Goal: Information Seeking & Learning: Learn about a topic

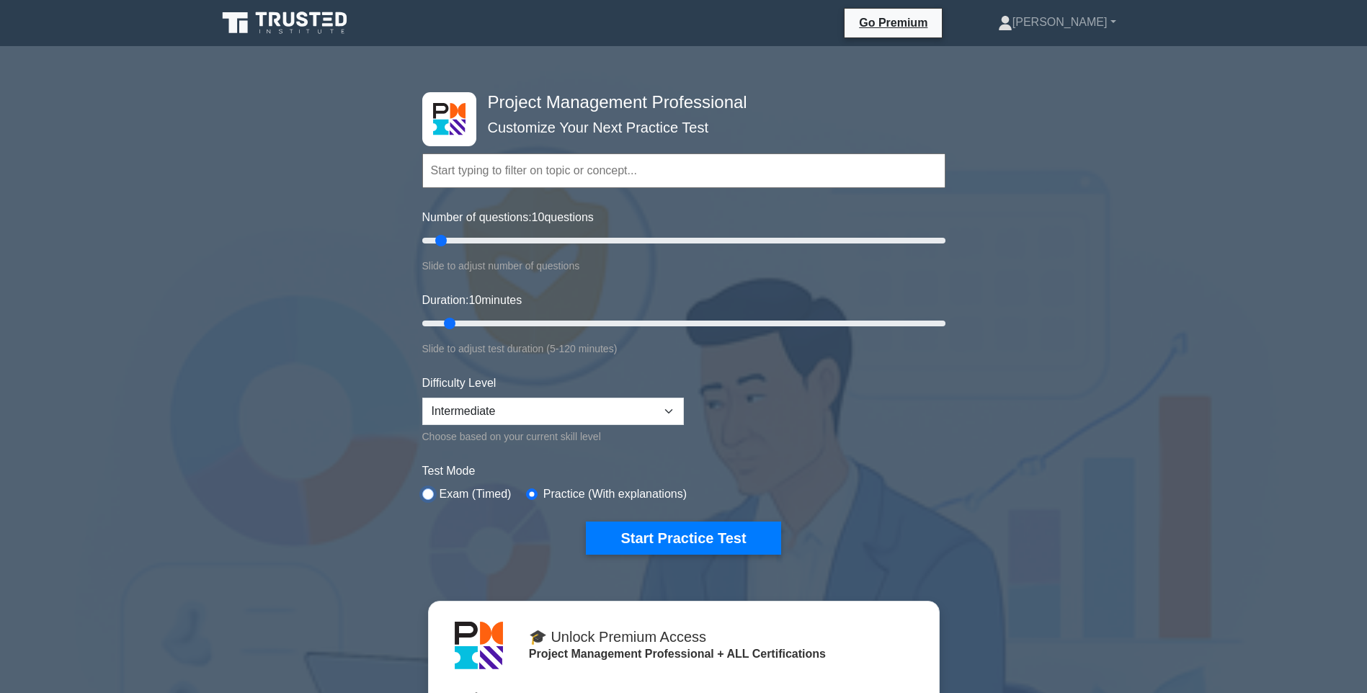
click at [427, 494] on input "radio" at bounding box center [428, 495] width 12 height 12
radio input "true"
drag, startPoint x: 448, startPoint y: 321, endPoint x: 493, endPoint y: 329, distance: 46.2
type input "20"
click at [493, 329] on input "Duration: 20 minutes" at bounding box center [683, 323] width 523 height 17
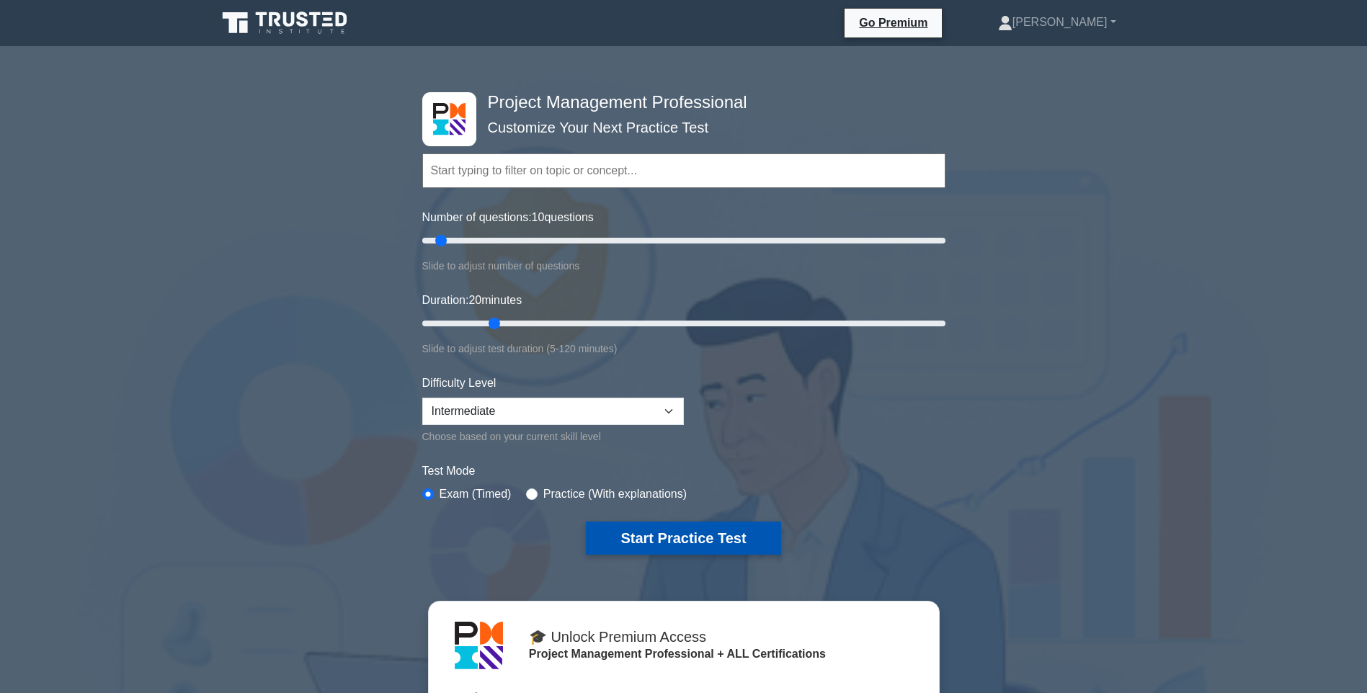
click at [662, 538] on button "Start Practice Test" at bounding box center [683, 538] width 195 height 33
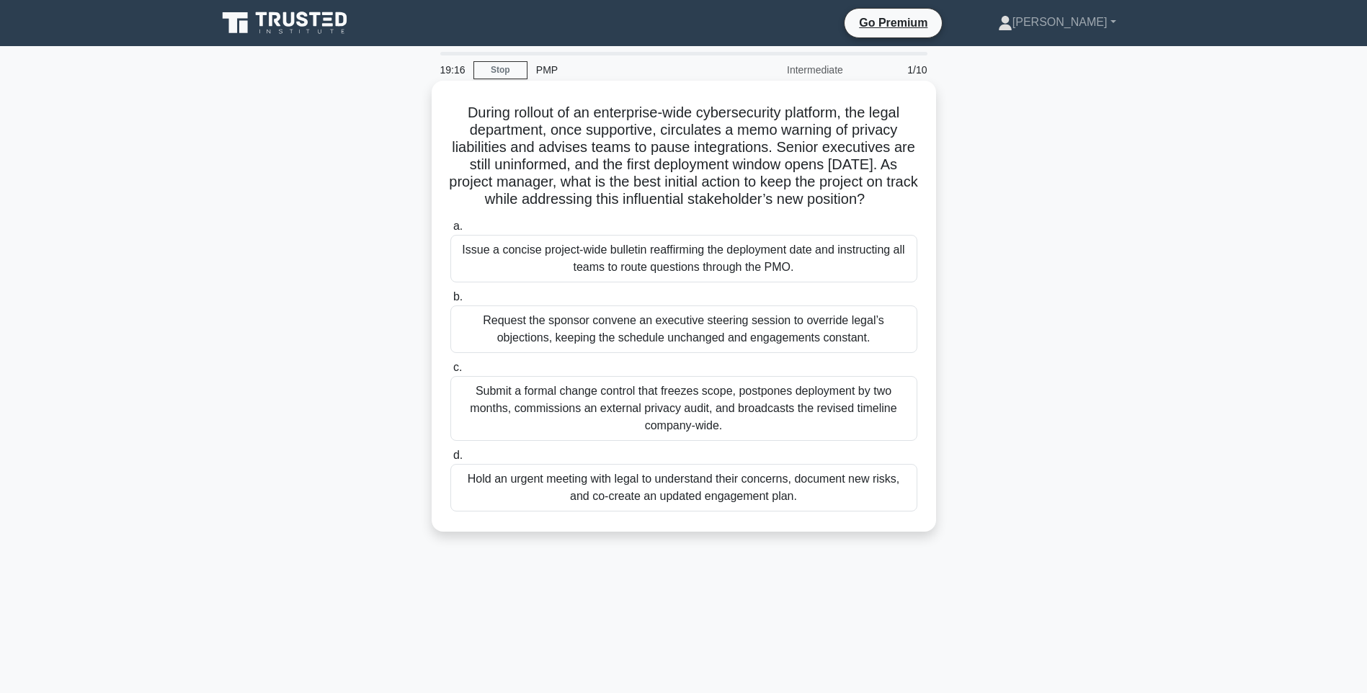
click at [697, 507] on div "Hold an urgent meeting with legal to understand their concerns, document new ri…" at bounding box center [683, 488] width 467 height 48
click at [450, 461] on input "d. Hold an urgent meeting with legal to understand their concerns, document new…" at bounding box center [450, 455] width 0 height 9
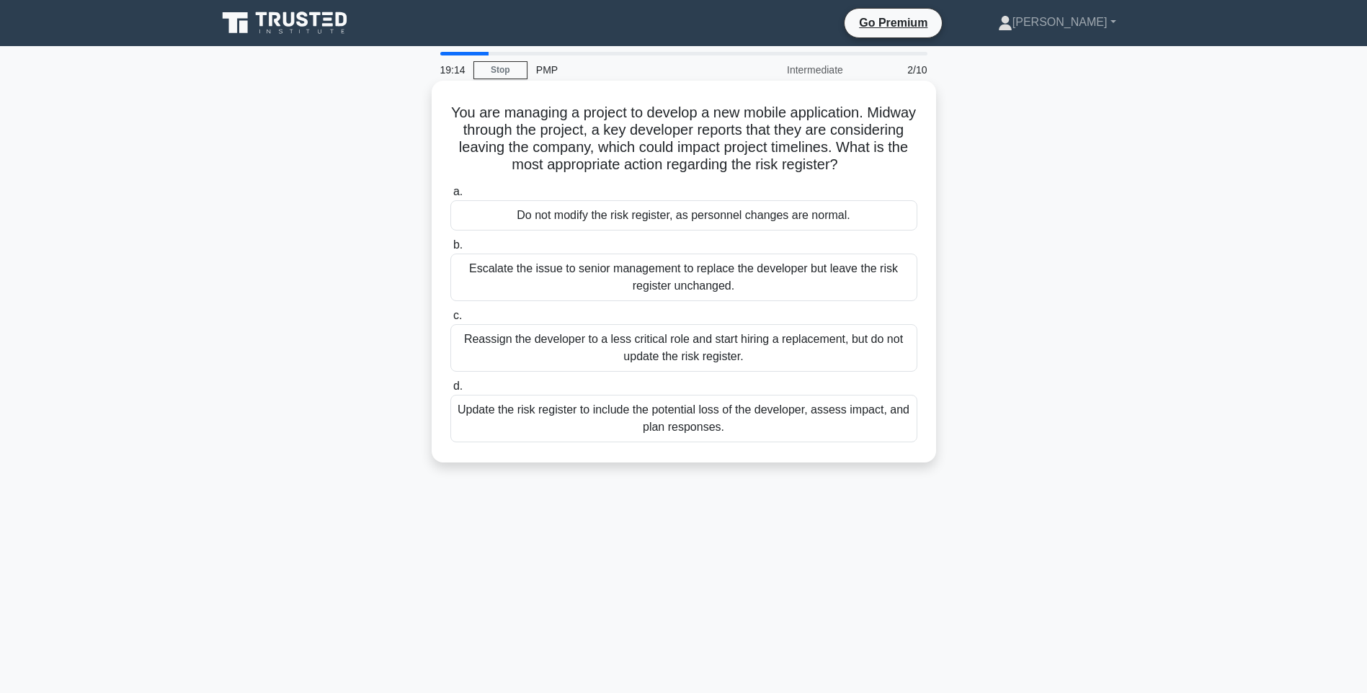
click at [578, 415] on div "Update the risk register to include the potential loss of the developer, assess…" at bounding box center [683, 419] width 467 height 48
click at [450, 391] on input "d. Update the risk register to include the potential loss of the developer, ass…" at bounding box center [450, 386] width 0 height 9
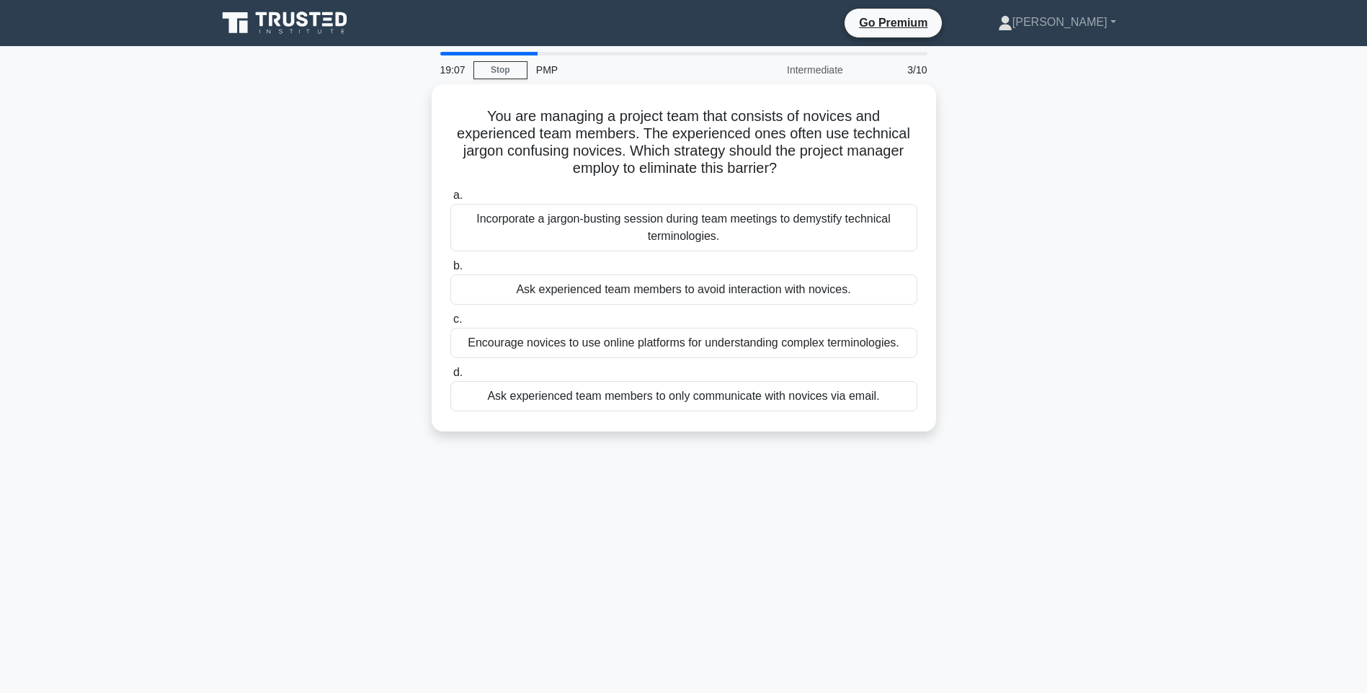
click at [908, 69] on div "3/10" at bounding box center [894, 69] width 84 height 29
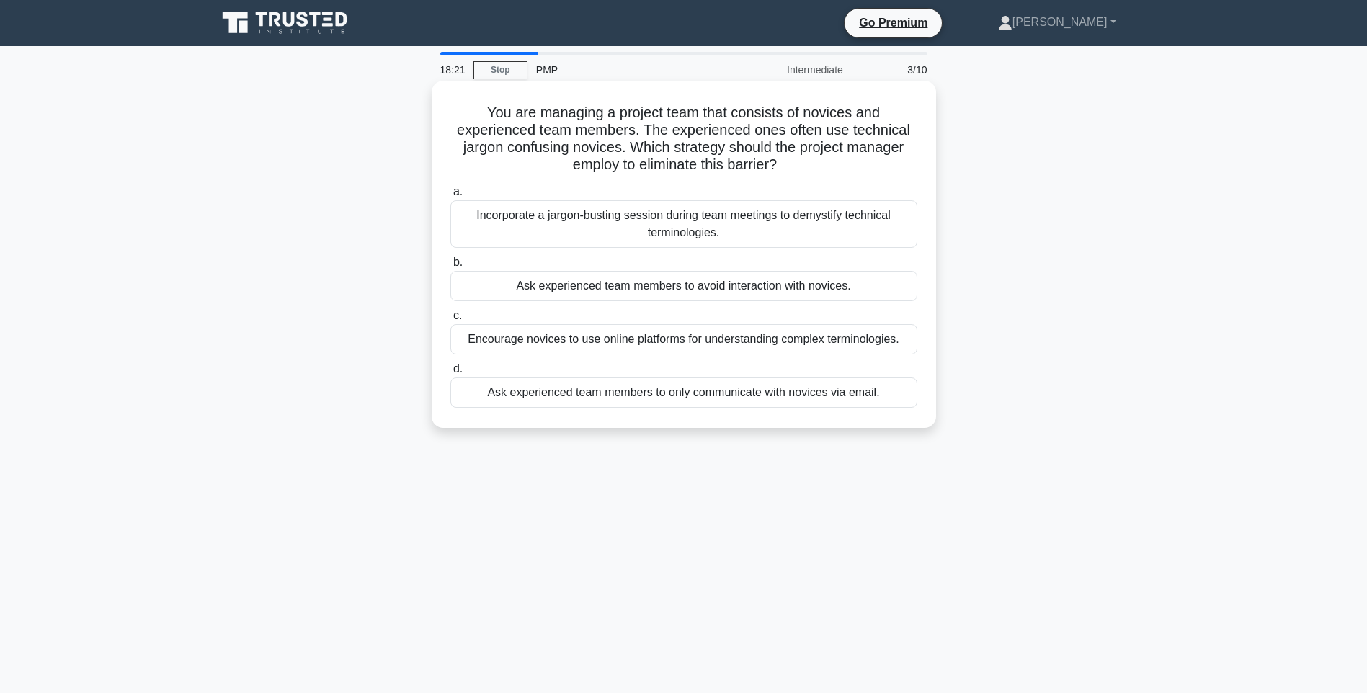
click at [690, 224] on div "Incorporate a jargon-busting session during team meetings to demystify technica…" at bounding box center [683, 224] width 467 height 48
click at [450, 197] on input "a. Incorporate a jargon-busting session during team meetings to demystify techn…" at bounding box center [450, 191] width 0 height 9
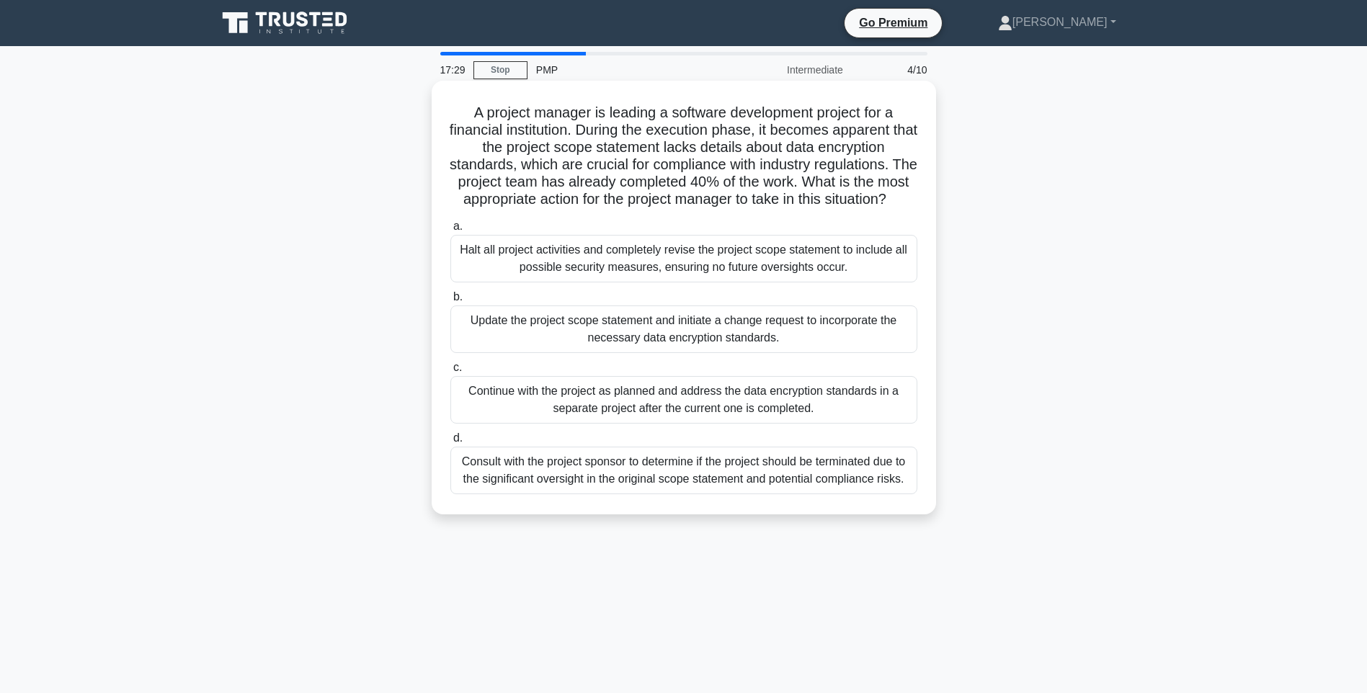
click at [677, 345] on div "Update the project scope statement and initiate a change request to incorporate…" at bounding box center [683, 330] width 467 height 48
click at [450, 302] on input "b. Update the project scope statement and initiate a change request to incorpor…" at bounding box center [450, 297] width 0 height 9
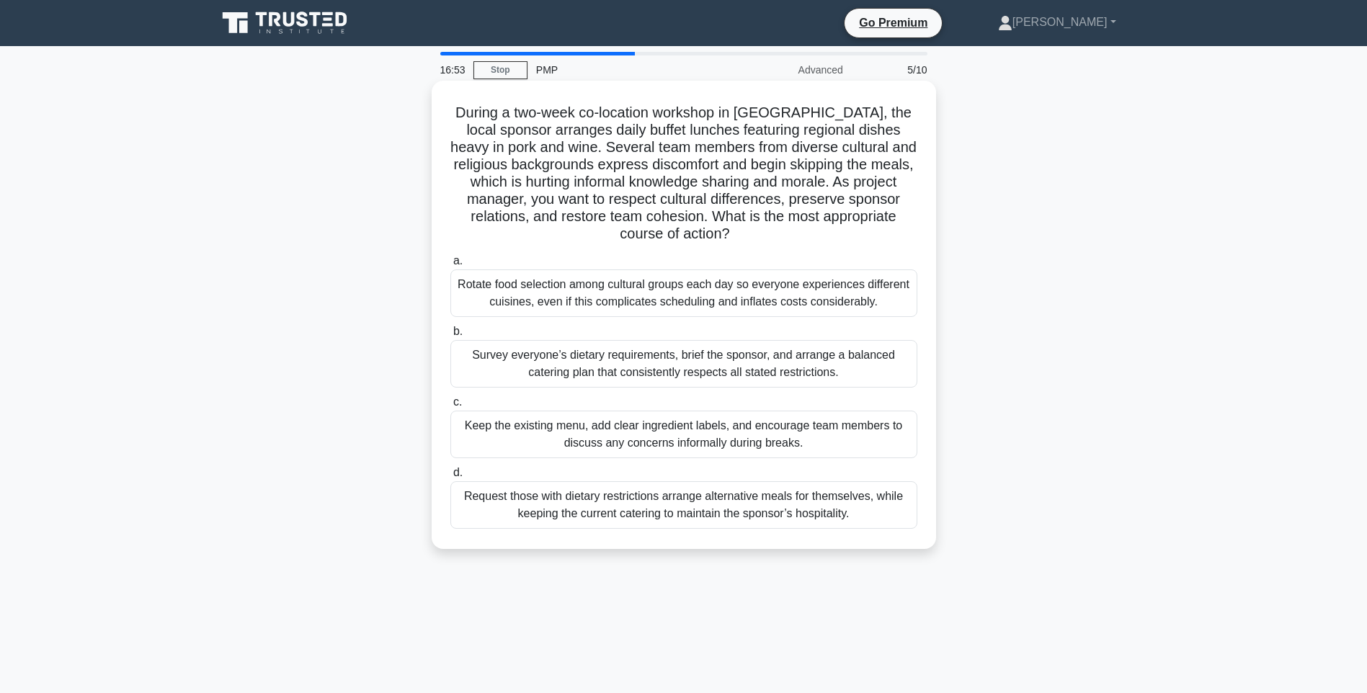
click at [659, 355] on div "Survey everyone’s dietary requirements, brief the sponsor, and arrange a balanc…" at bounding box center [683, 364] width 467 height 48
click at [450, 337] on input "b. Survey everyone’s dietary requirements, brief the sponsor, and arrange a bal…" at bounding box center [450, 331] width 0 height 9
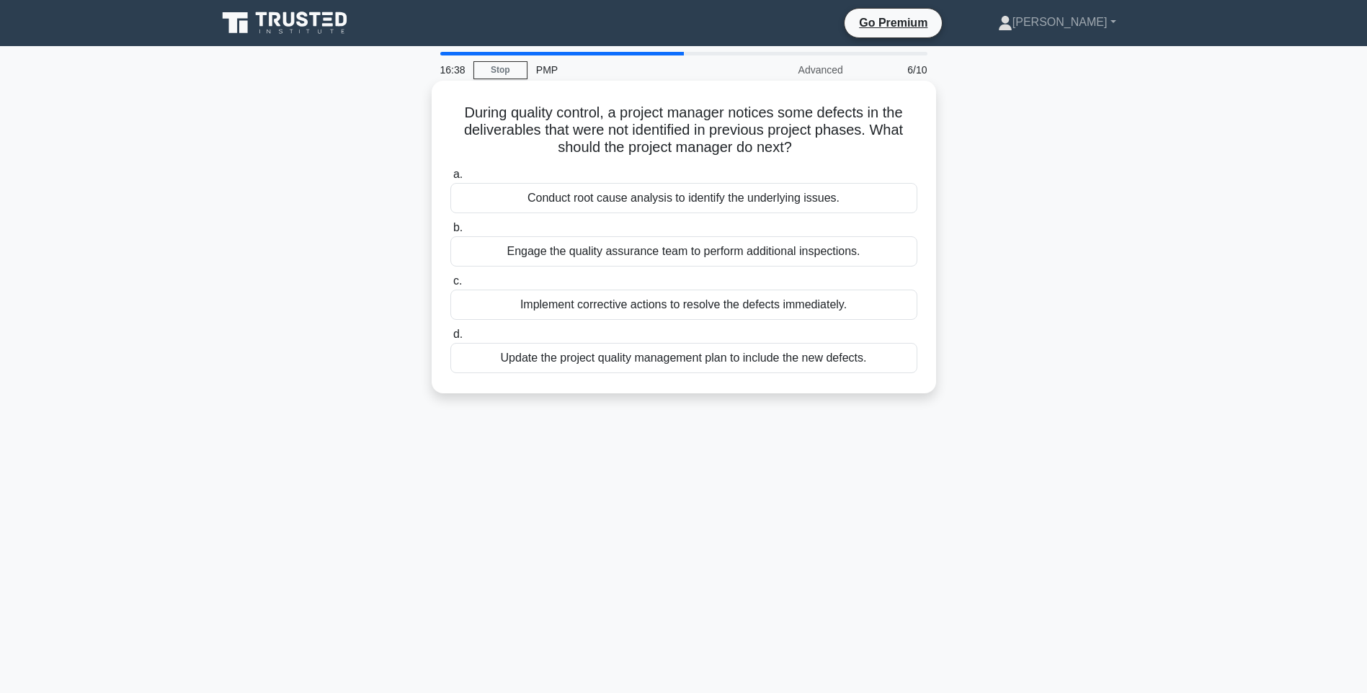
click at [653, 201] on div "Conduct root cause analysis to identify the underlying issues." at bounding box center [683, 198] width 467 height 30
click at [450, 179] on input "a. Conduct root cause analysis to identify the underlying issues." at bounding box center [450, 174] width 0 height 9
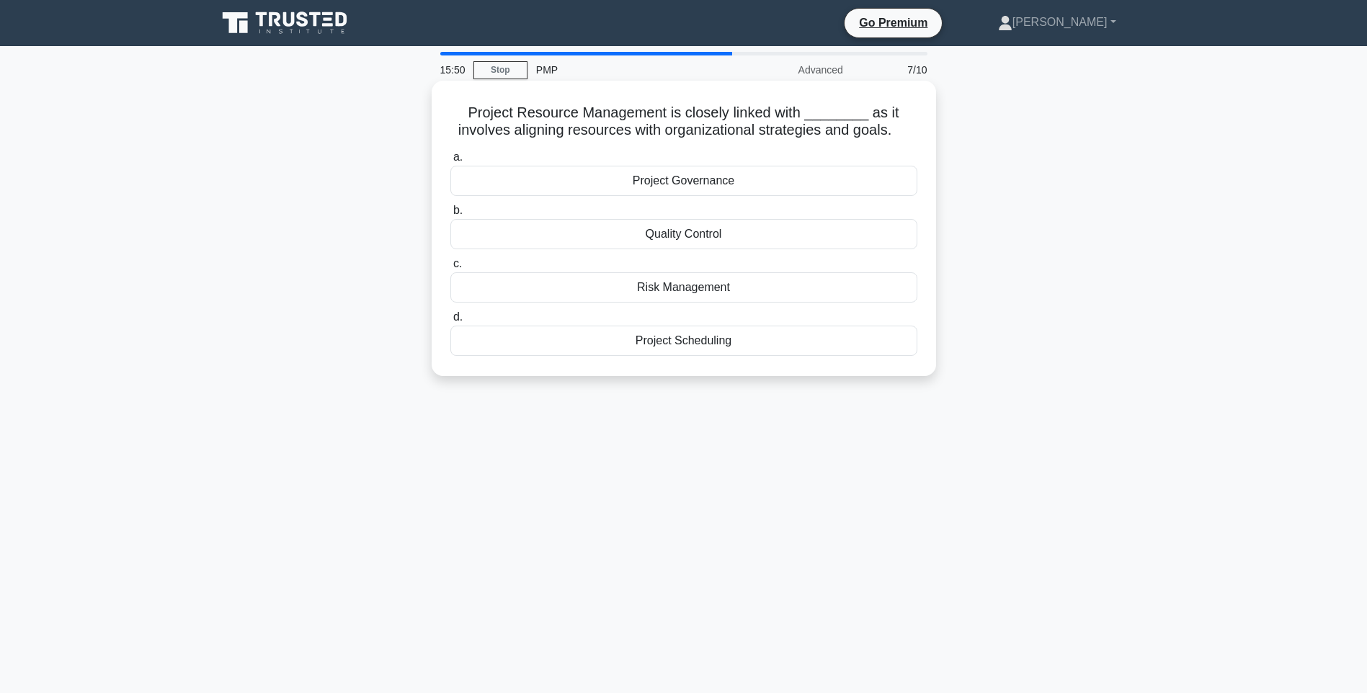
click at [690, 341] on div "Project Scheduling" at bounding box center [683, 341] width 467 height 30
click at [450, 322] on input "d. Project Scheduling" at bounding box center [450, 317] width 0 height 9
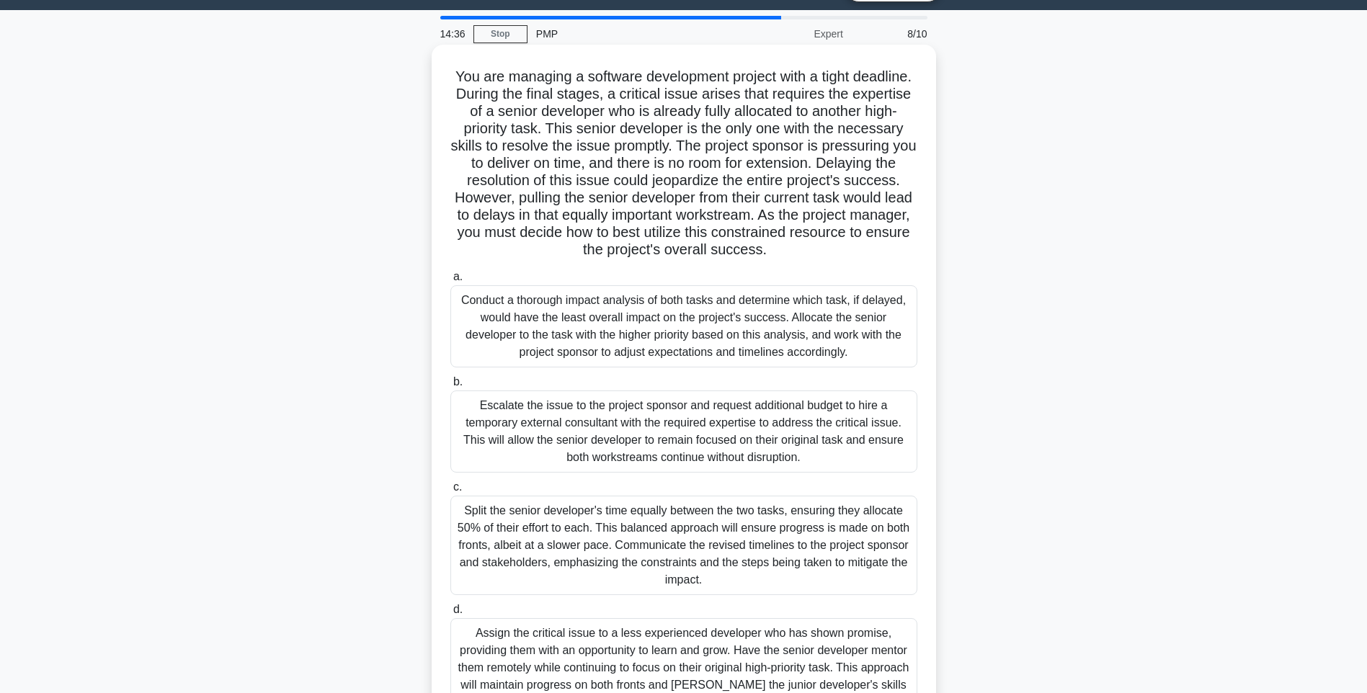
scroll to position [108, 0]
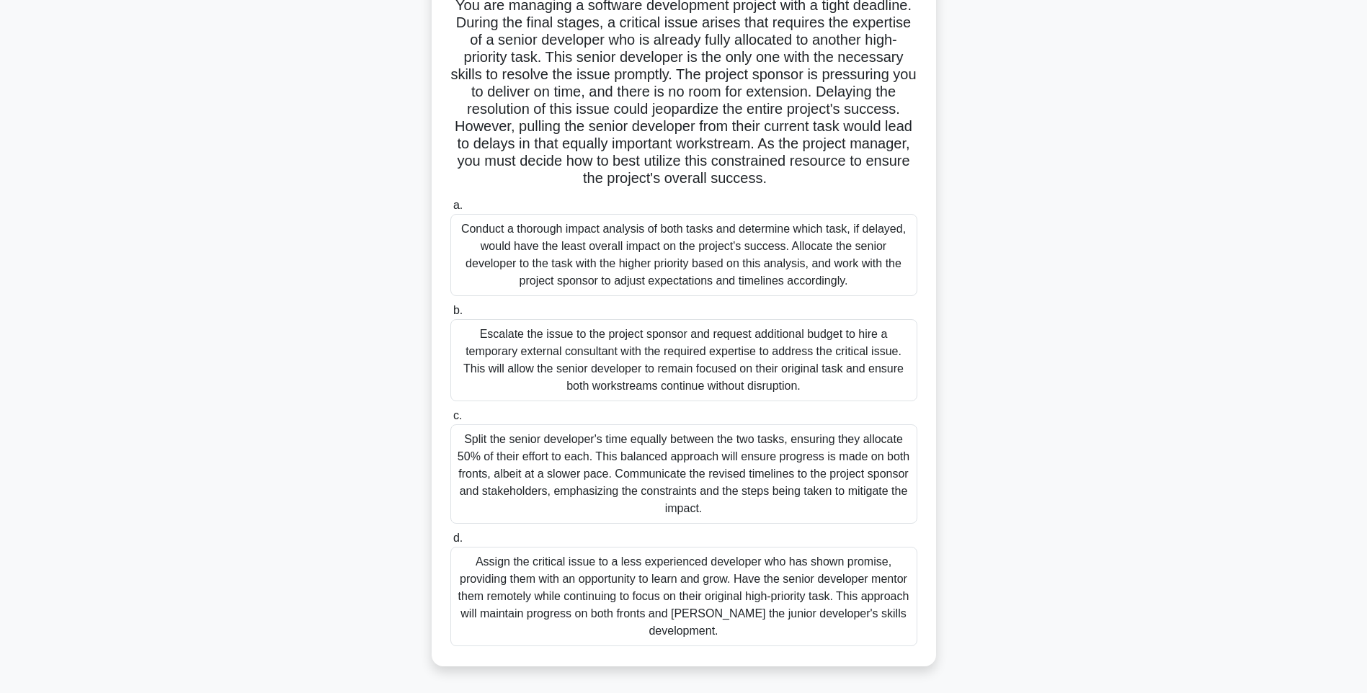
click at [683, 360] on div "Escalate the issue to the project sponsor and request additional budget to hire…" at bounding box center [683, 360] width 467 height 82
click at [450, 316] on input "b. Escalate the issue to the project sponsor and request additional budget to h…" at bounding box center [450, 310] width 0 height 9
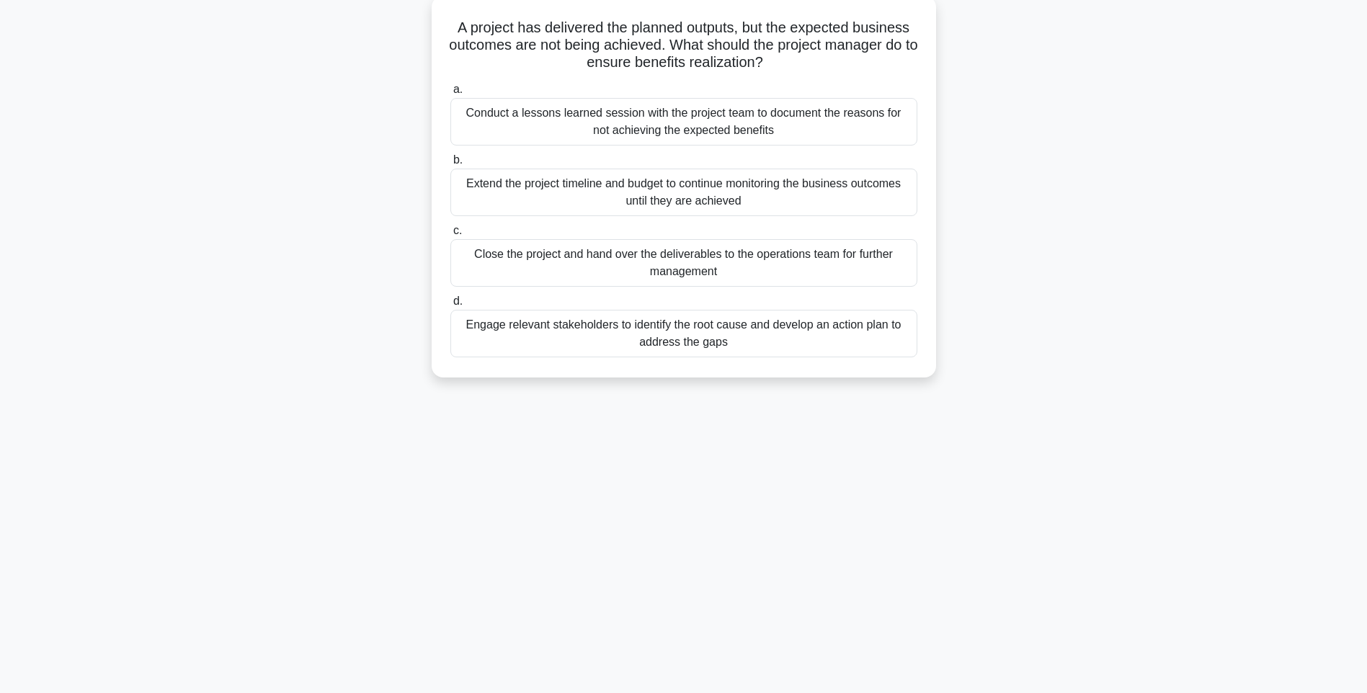
scroll to position [0, 0]
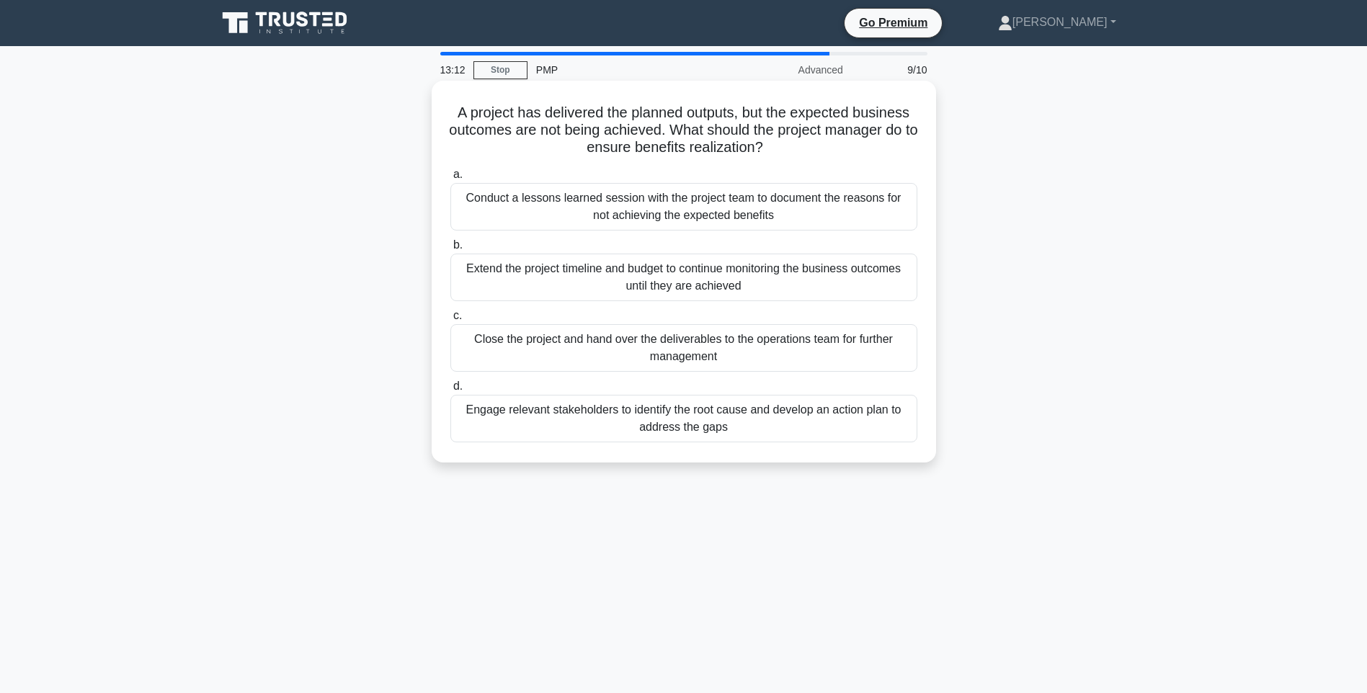
click at [699, 426] on div "Engage relevant stakeholders to identify the root cause and develop an action p…" at bounding box center [683, 419] width 467 height 48
click at [450, 391] on input "d. Engage relevant stakeholders to identify the root cause and develop an actio…" at bounding box center [450, 386] width 0 height 9
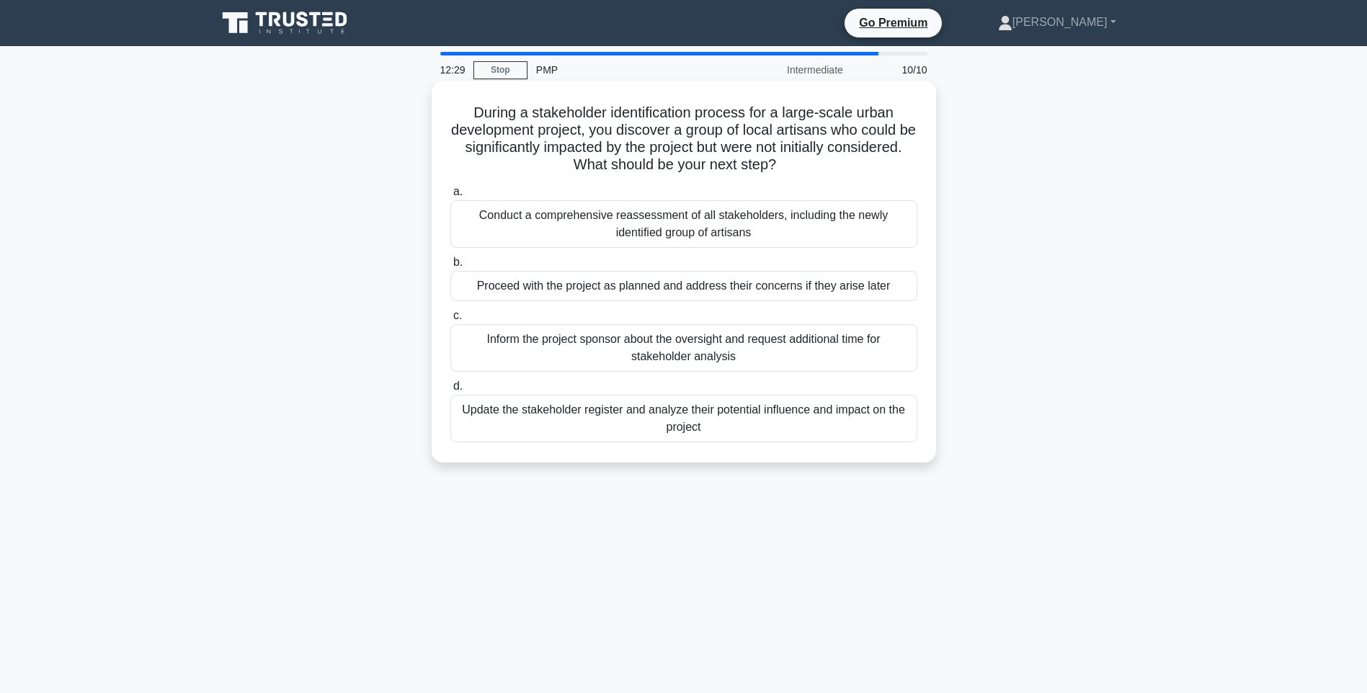
click at [687, 417] on div "Update the stakeholder register and analyze their potential influence and impac…" at bounding box center [683, 419] width 467 height 48
click at [450, 391] on input "d. Update the stakeholder register and analyze their potential influence and im…" at bounding box center [450, 386] width 0 height 9
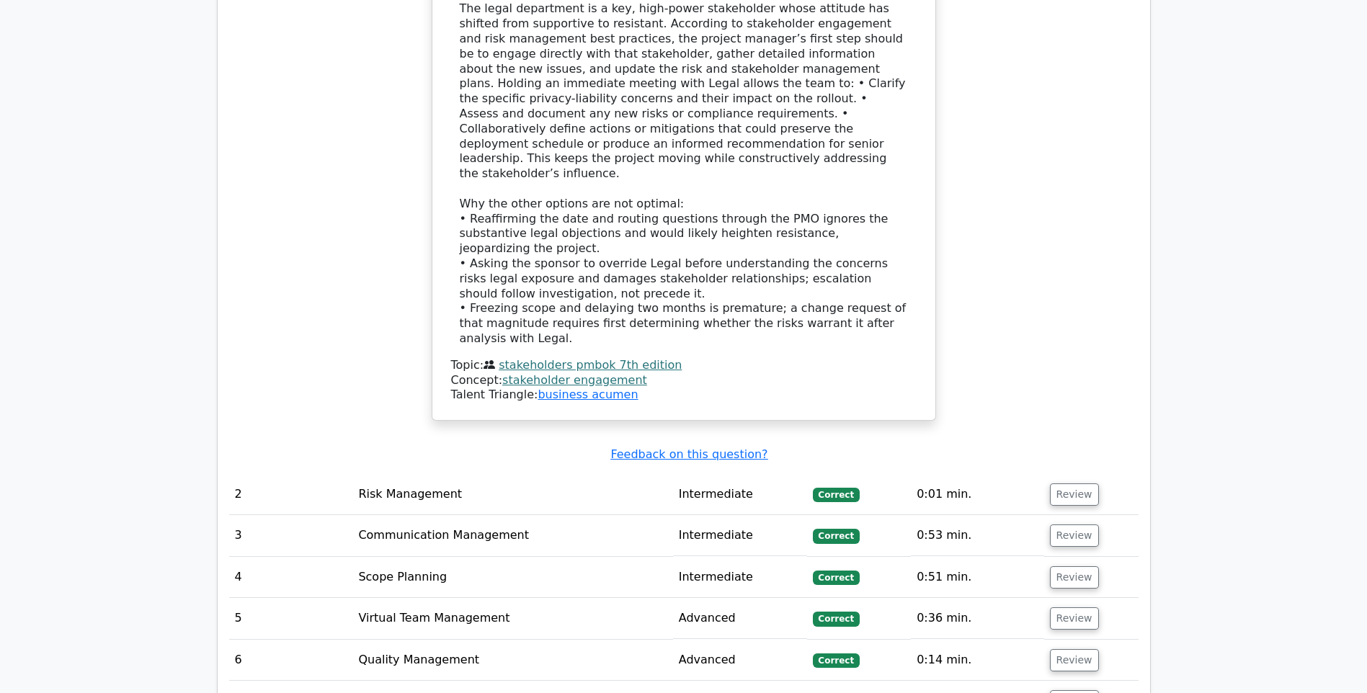
scroll to position [1874, 0]
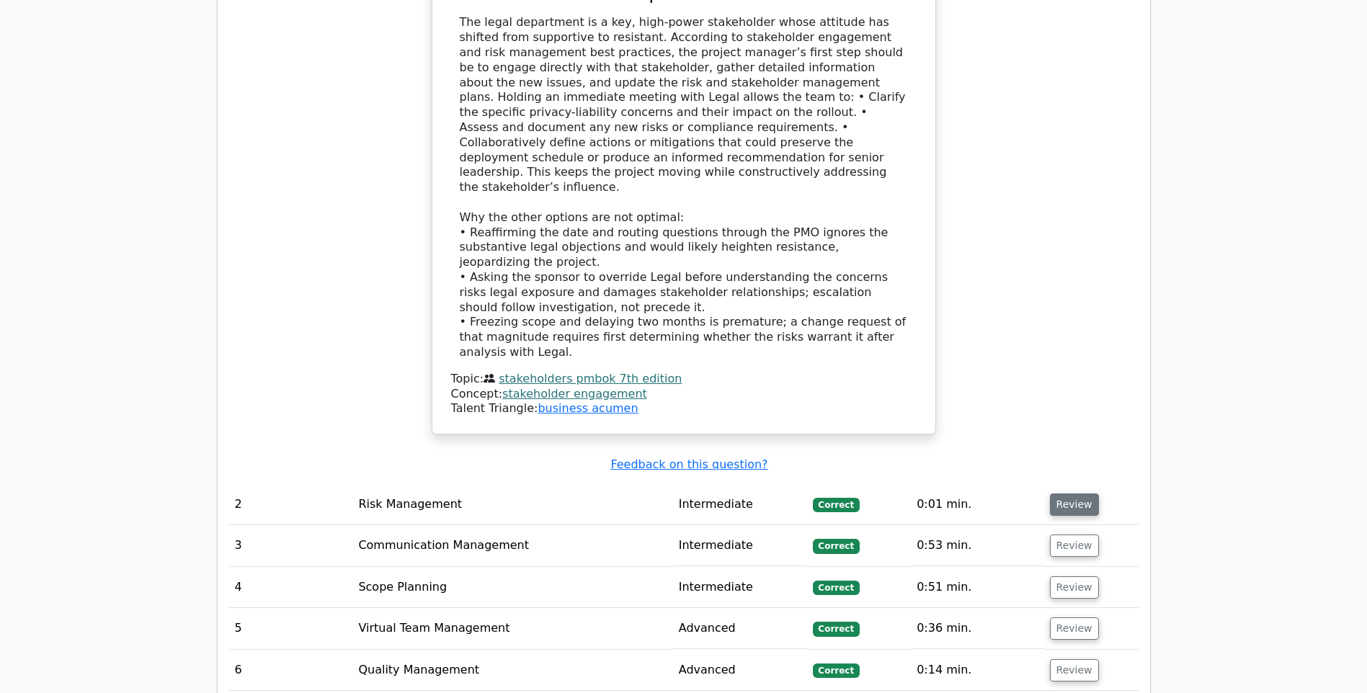
click at [1076, 494] on button "Review" at bounding box center [1074, 505] width 49 height 22
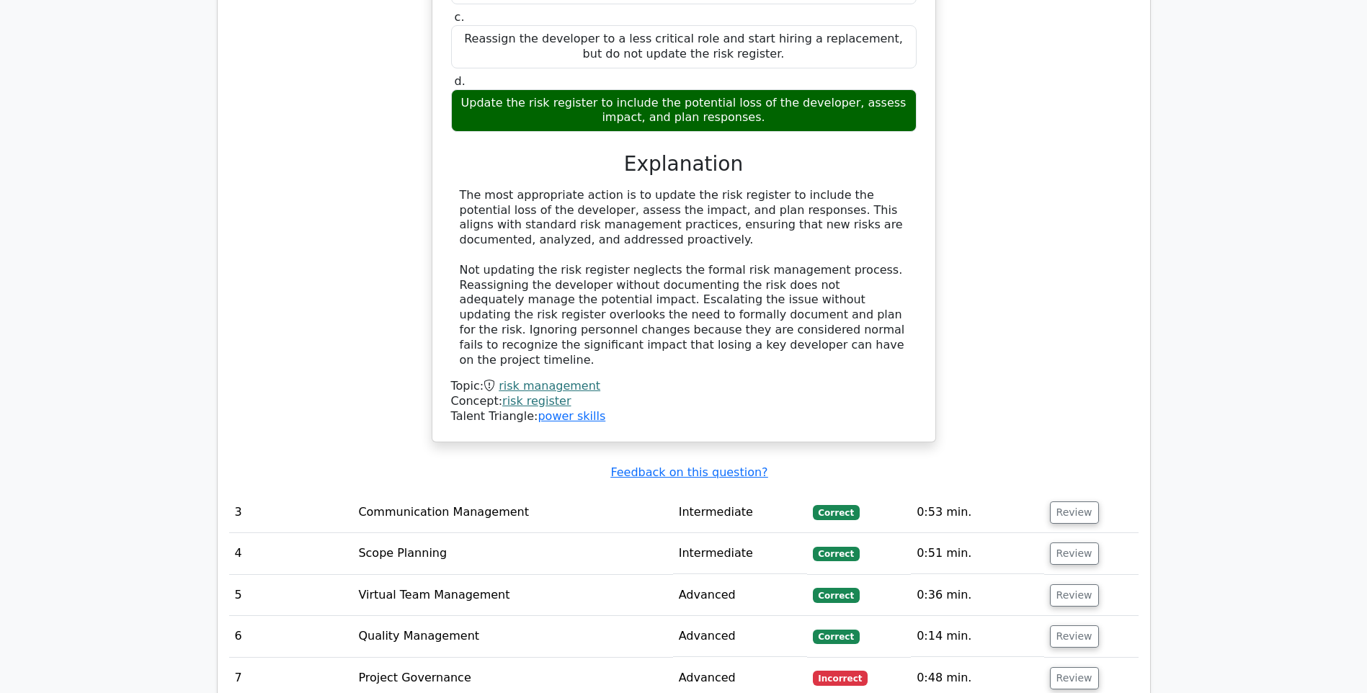
scroll to position [2739, 0]
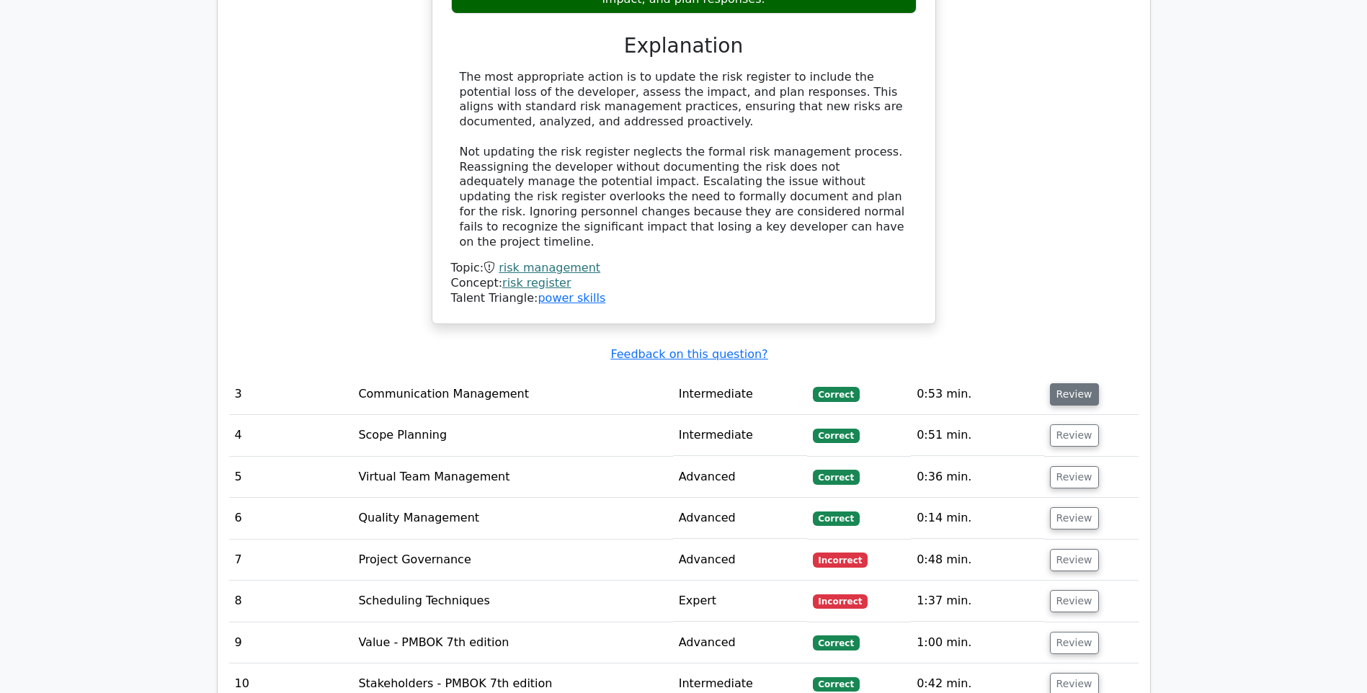
click at [1074, 383] on button "Review" at bounding box center [1074, 394] width 49 height 22
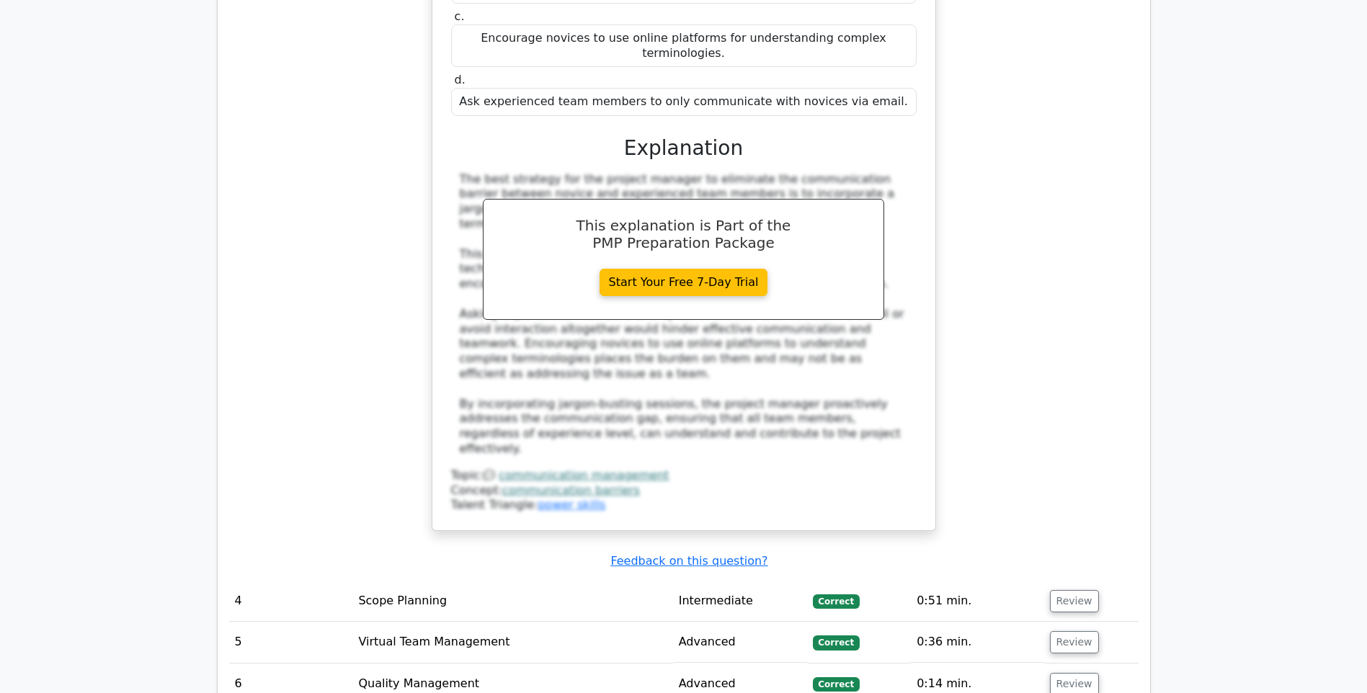
scroll to position [3532, 0]
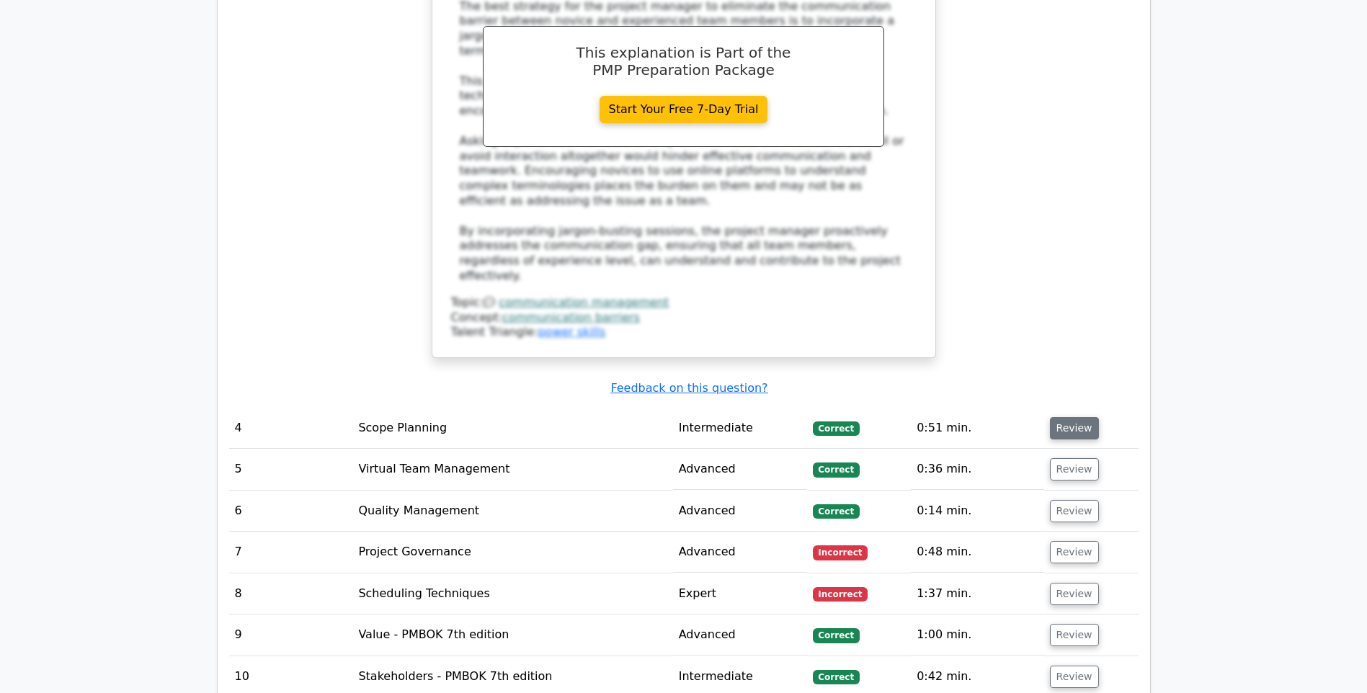
click at [1067, 417] on button "Review" at bounding box center [1074, 428] width 49 height 22
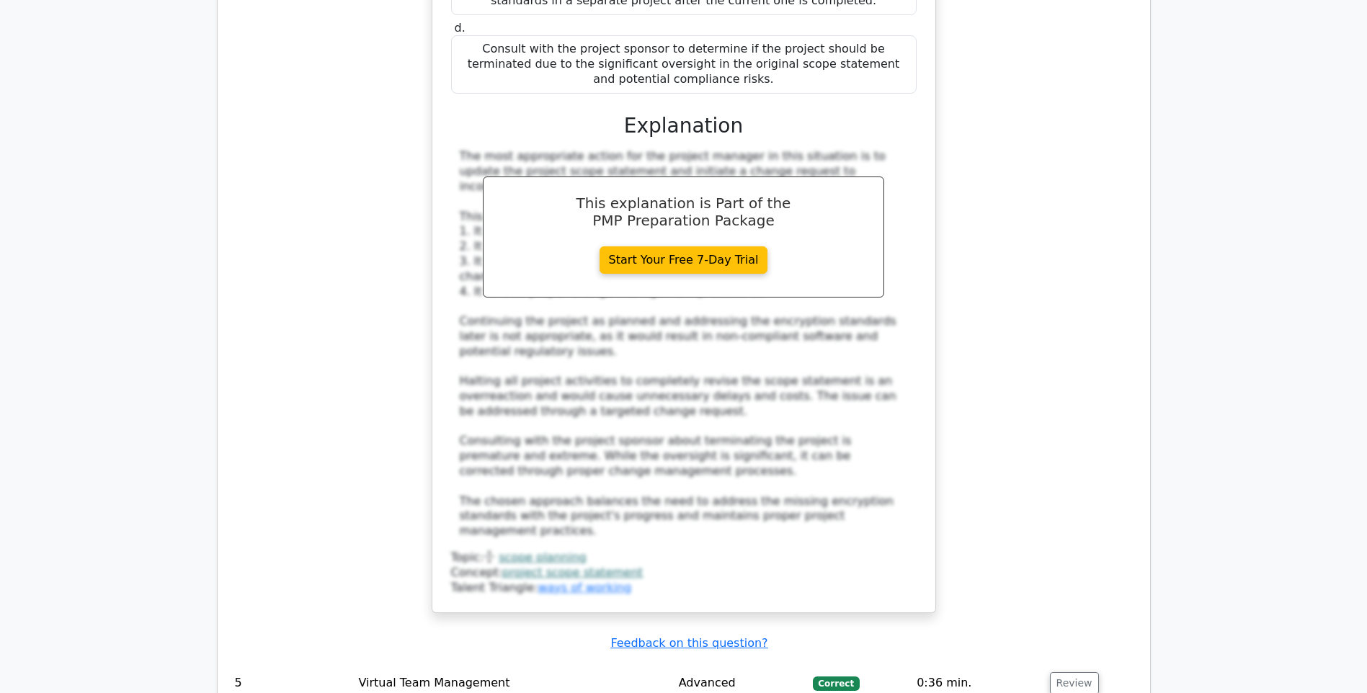
scroll to position [4468, 0]
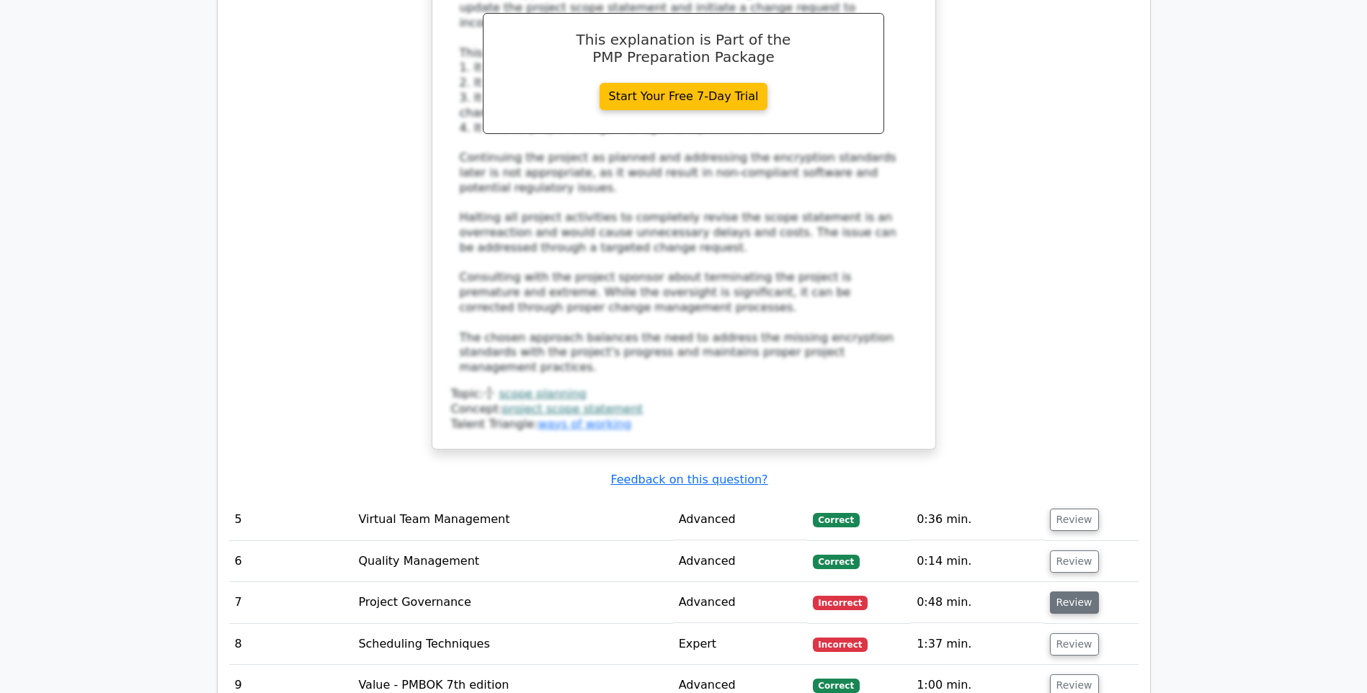
click at [1072, 592] on button "Review" at bounding box center [1074, 603] width 49 height 22
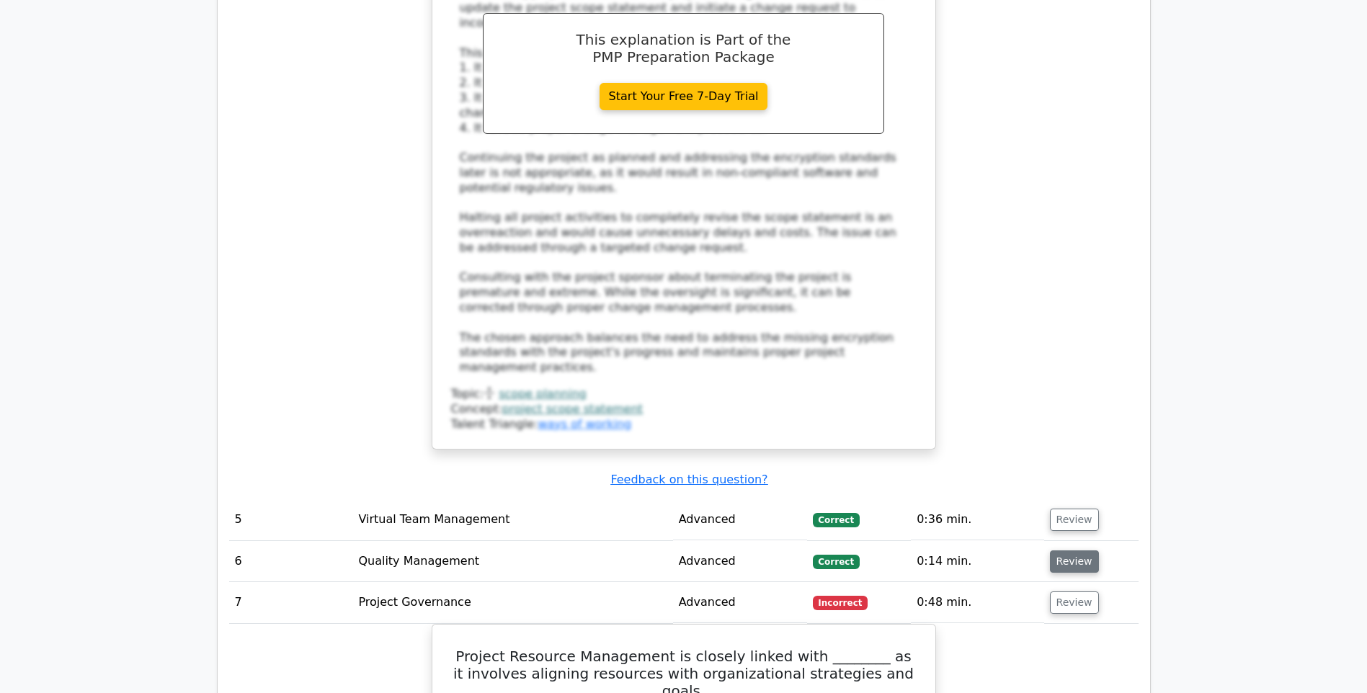
click at [1072, 551] on button "Review" at bounding box center [1074, 562] width 49 height 22
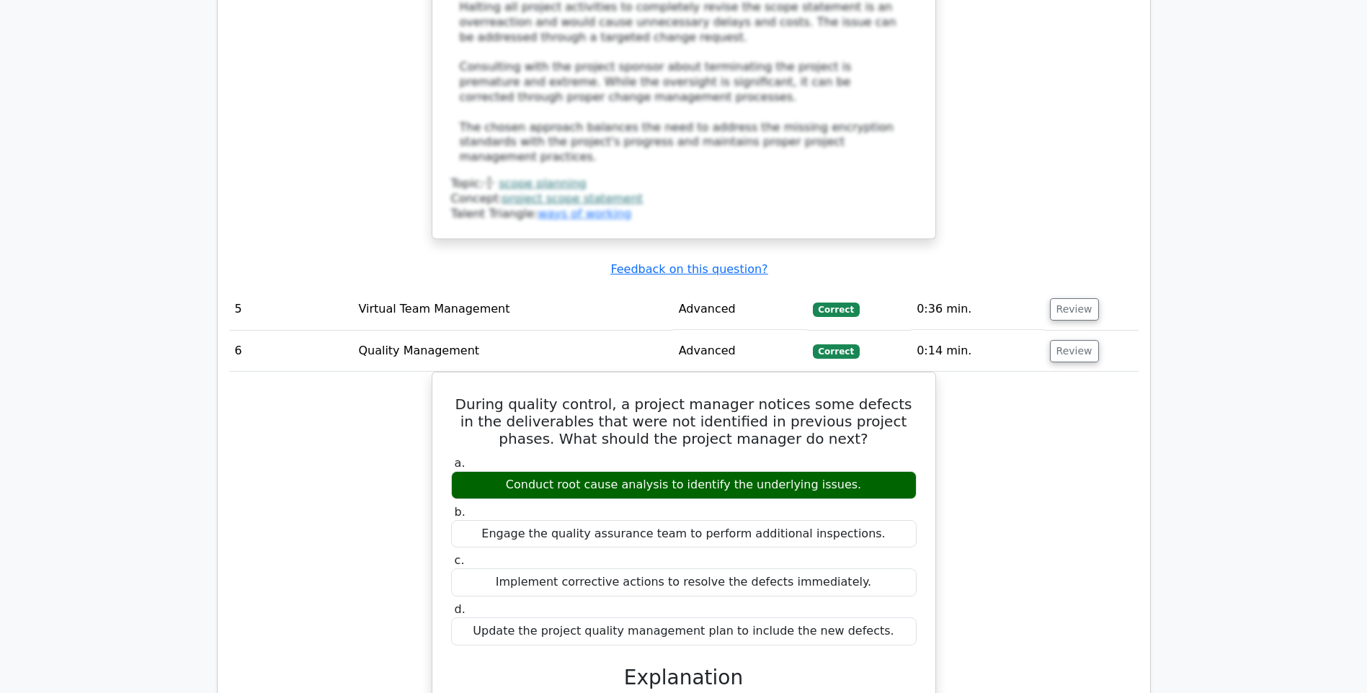
scroll to position [4685, 0]
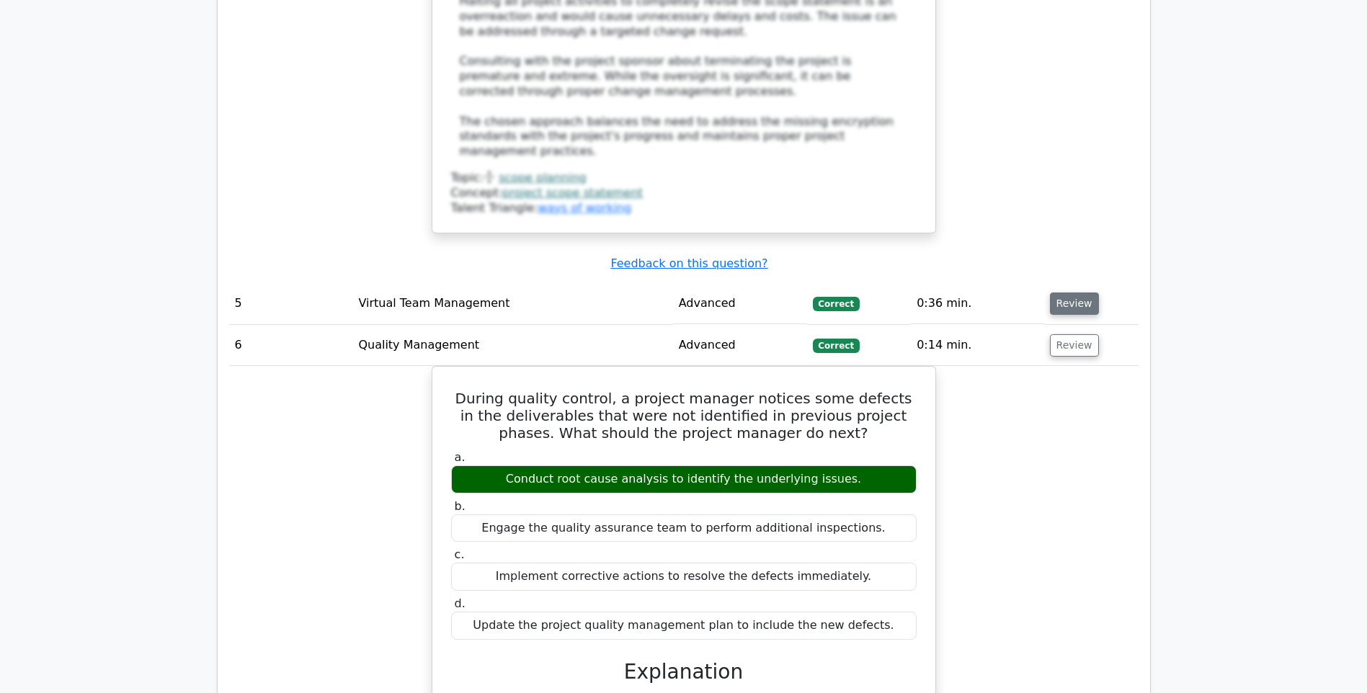
click at [1073, 293] on button "Review" at bounding box center [1074, 304] width 49 height 22
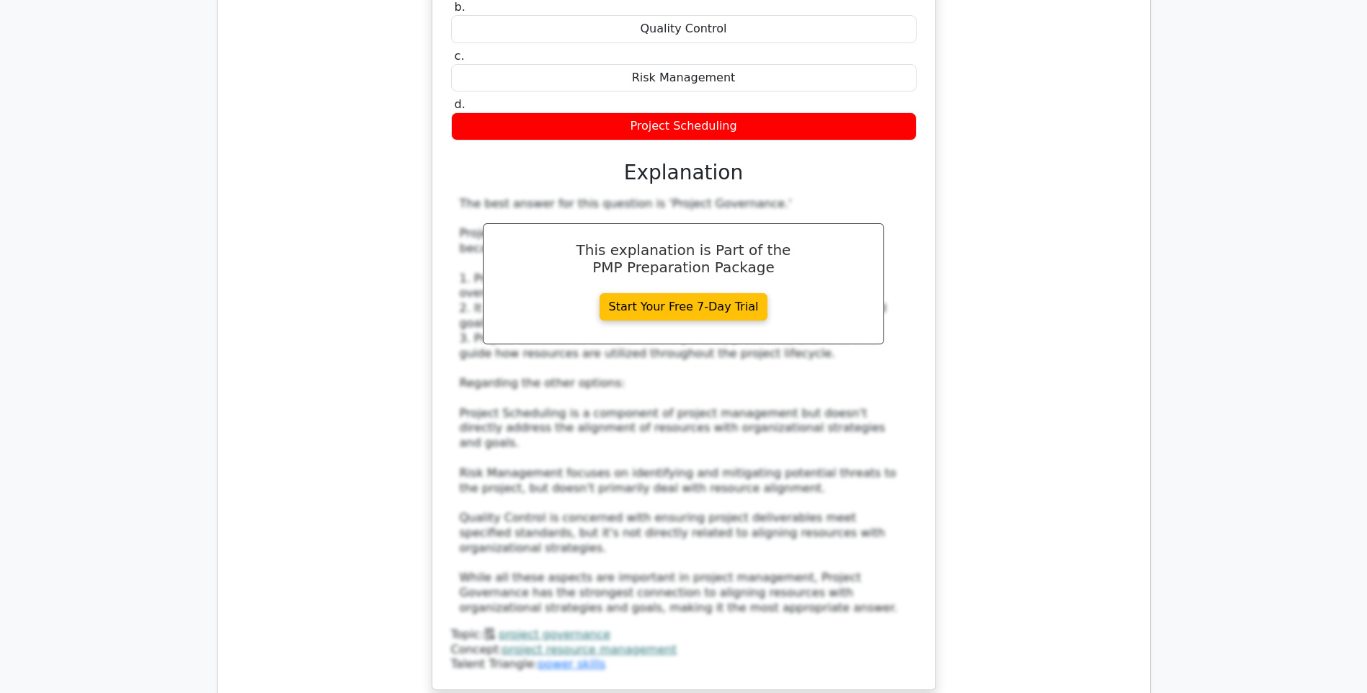
scroll to position [6775, 0]
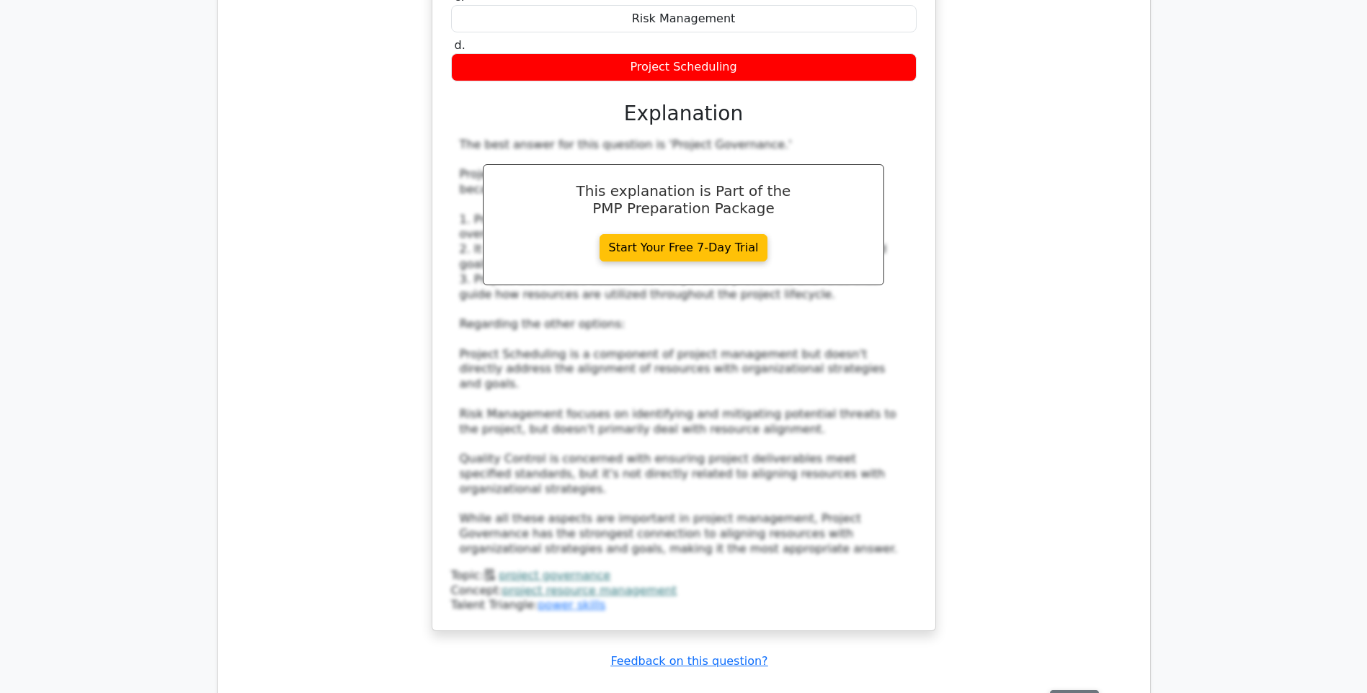
click at [1066, 690] on button "Review" at bounding box center [1074, 701] width 49 height 22
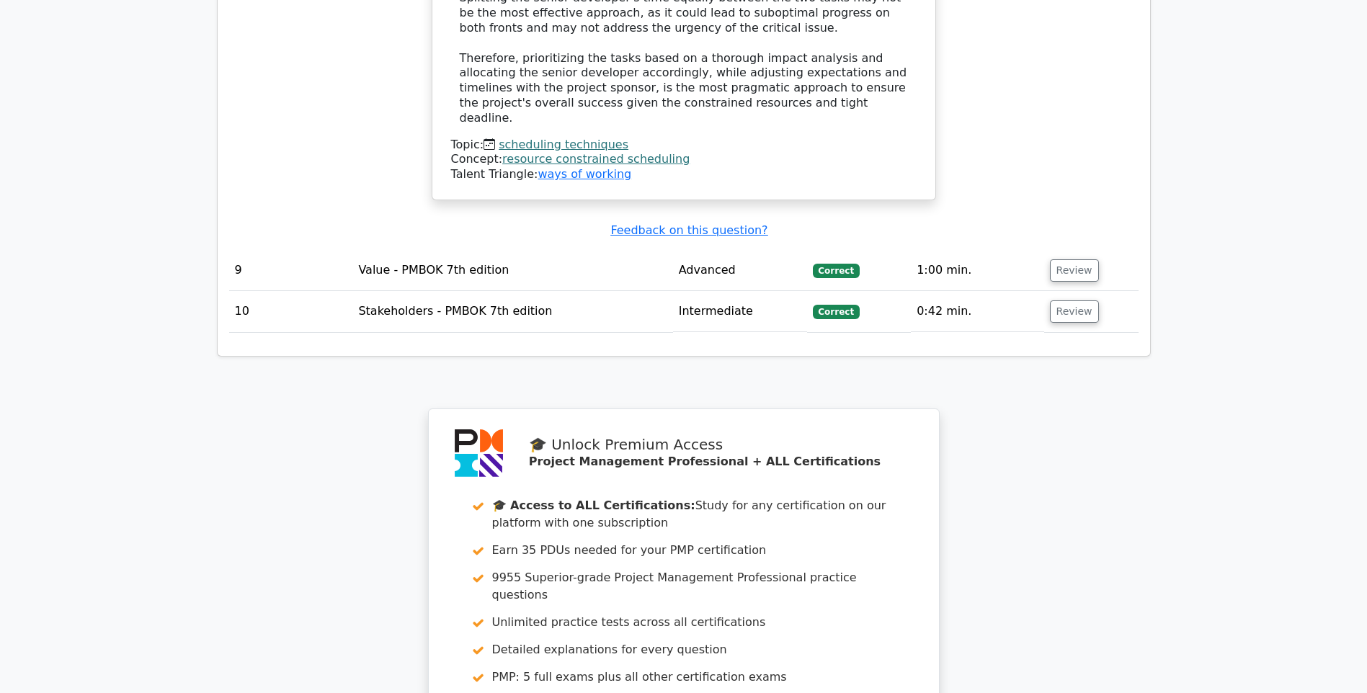
scroll to position [8479, 0]
